Goal: Navigation & Orientation: Find specific page/section

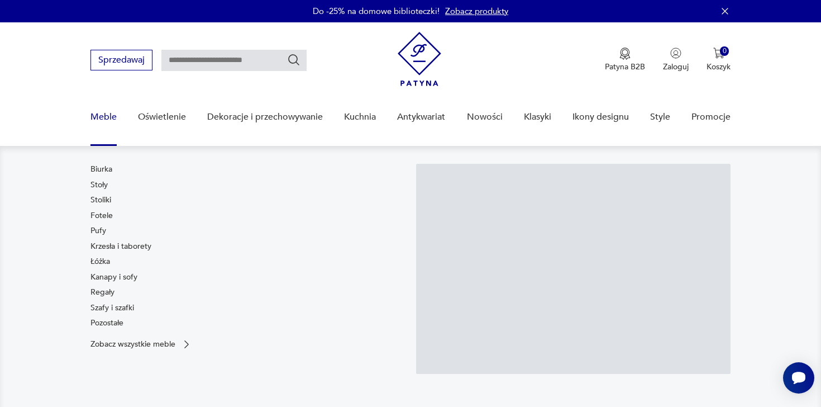
click at [112, 114] on link "Meble" at bounding box center [104, 117] width 26 height 43
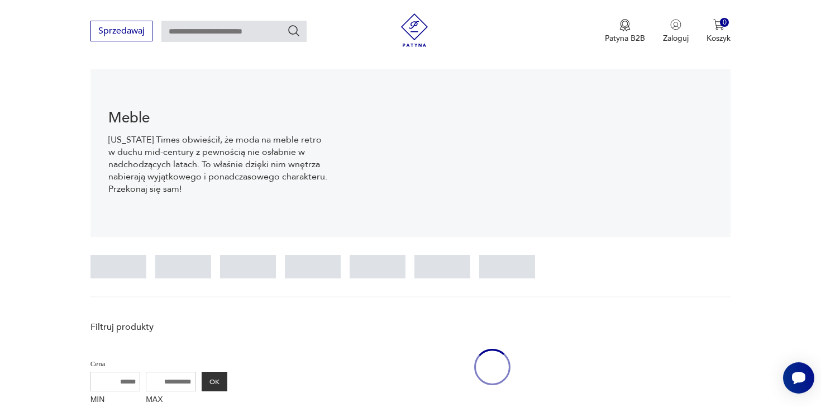
scroll to position [256, 0]
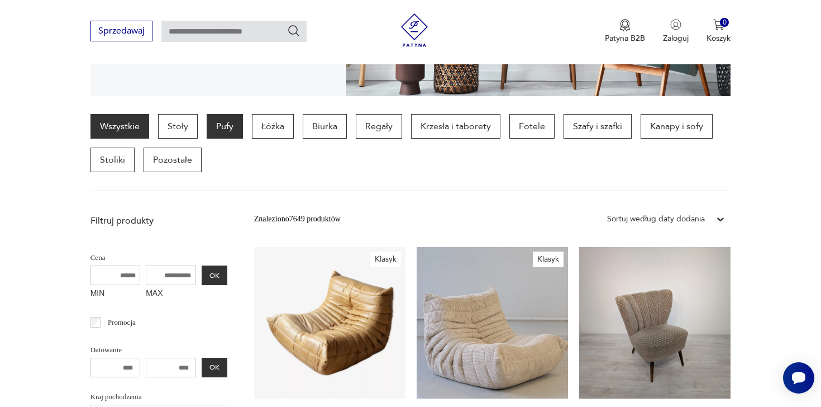
click at [221, 117] on p "Pufy" at bounding box center [225, 126] width 36 height 25
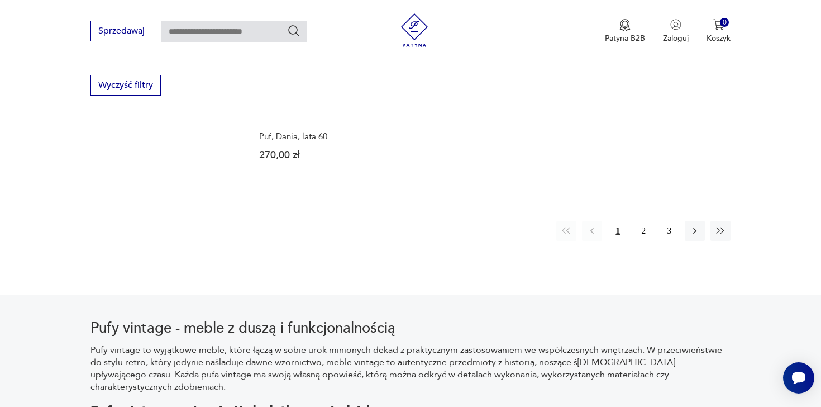
scroll to position [1599, 0]
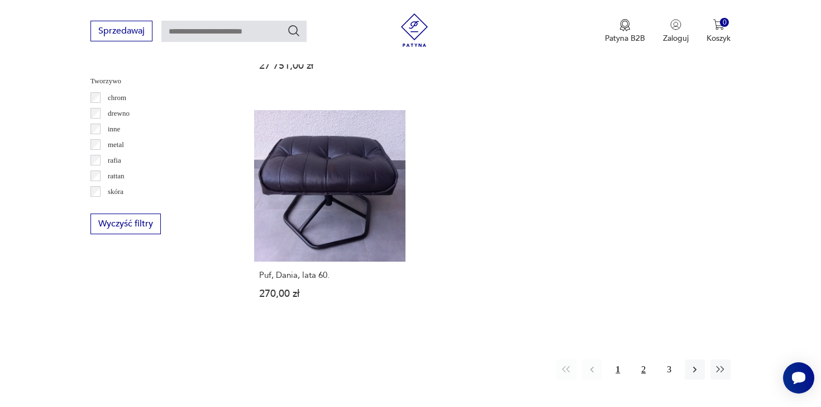
click at [644, 363] on button "2" at bounding box center [644, 369] width 20 height 20
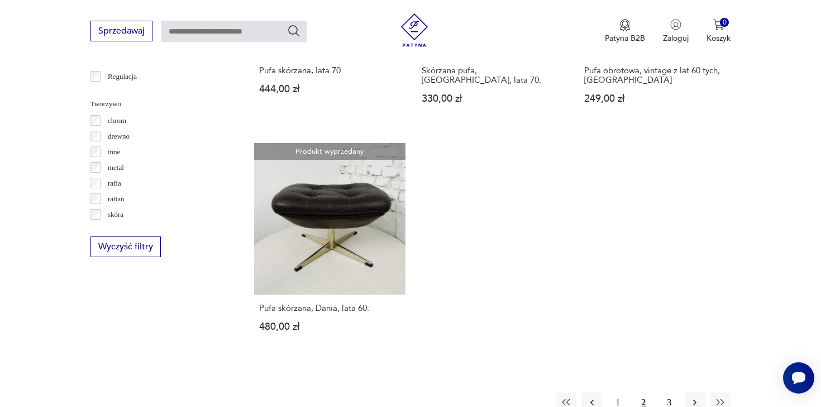
scroll to position [1697, 0]
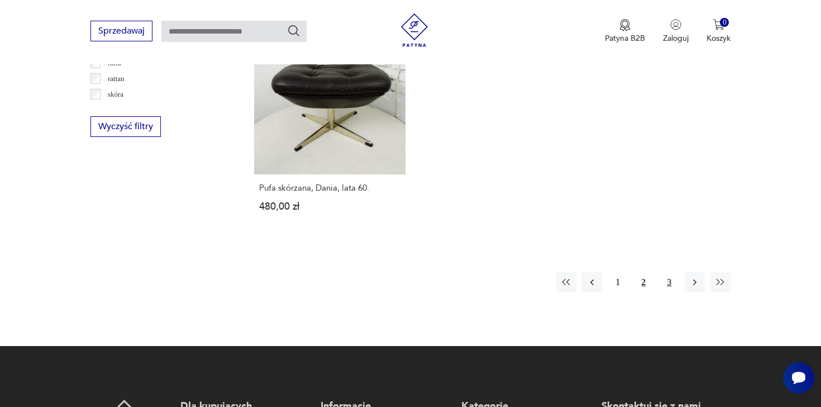
click at [671, 279] on button "3" at bounding box center [669, 282] width 20 height 20
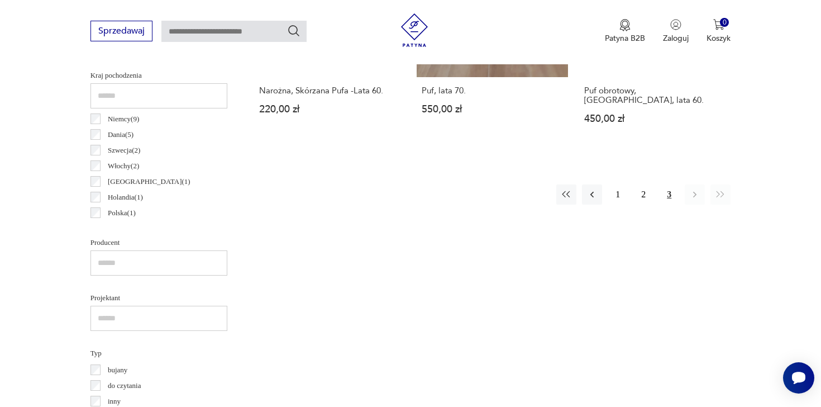
scroll to position [621, 0]
